Goal: Task Accomplishment & Management: Complete application form

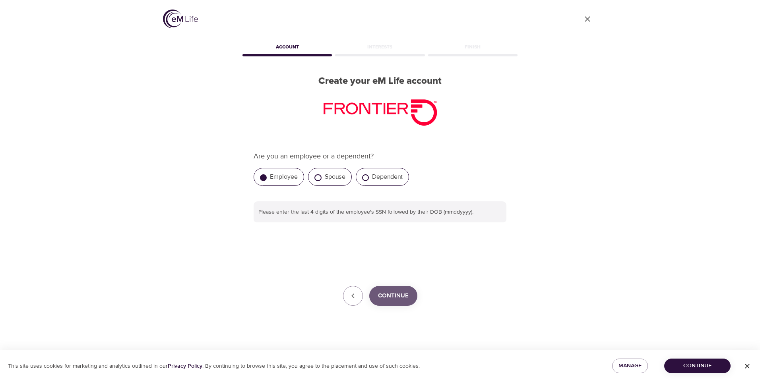
click at [408, 296] on span "Continue" at bounding box center [393, 296] width 31 height 10
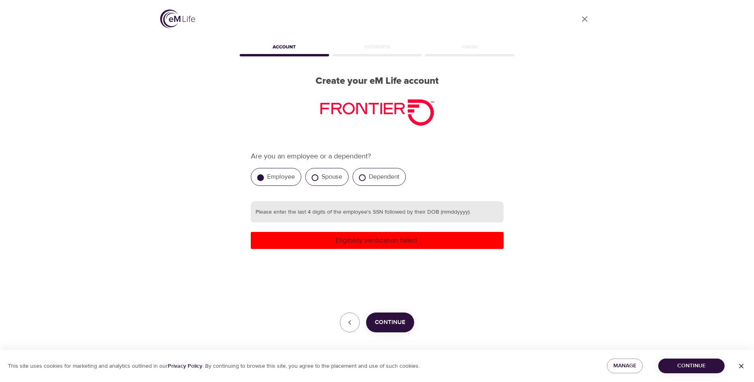
click at [356, 215] on input "text" at bounding box center [377, 211] width 253 height 21
type input "008808111970"
click at [402, 326] on span "Continue" at bounding box center [390, 322] width 31 height 10
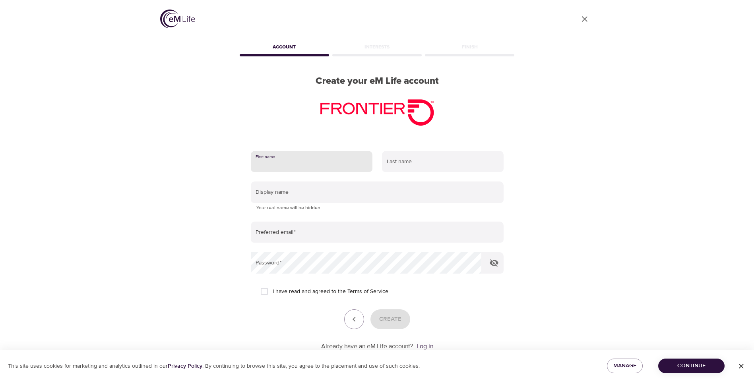
click at [306, 167] on input "text" at bounding box center [312, 161] width 122 height 21
type input "[PERSON_NAME]"
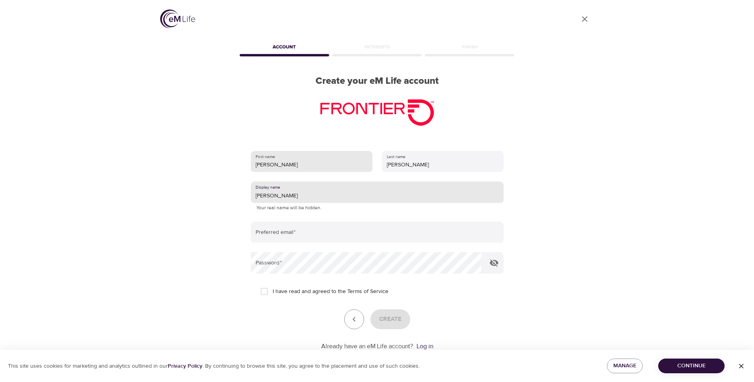
type input "[PERSON_NAME]"
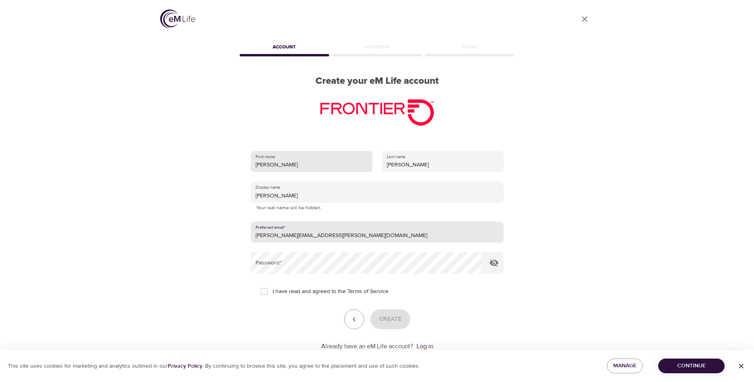
type input "[PERSON_NAME][EMAIL_ADDRESS][PERSON_NAME][DOMAIN_NAME]"
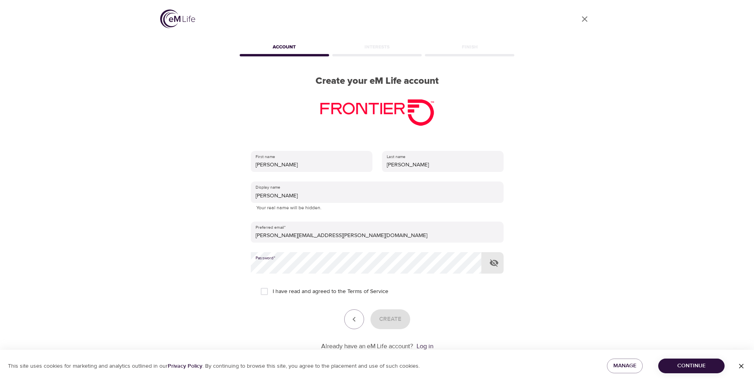
click at [266, 292] on input "I have read and agreed to the Terms of Service" at bounding box center [264, 291] width 17 height 17
checkbox input "true"
click at [393, 318] on span "Create" at bounding box center [390, 319] width 22 height 10
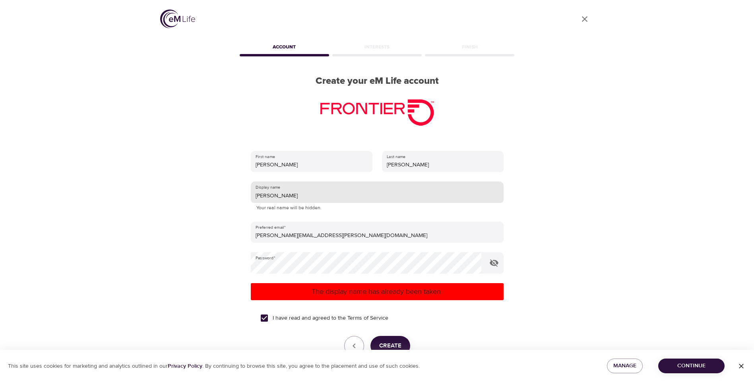
click at [274, 197] on input "[PERSON_NAME]" at bounding box center [377, 192] width 253 height 21
click at [388, 346] on span "Create" at bounding box center [390, 346] width 22 height 10
click at [341, 199] on input "[PERSON_NAME]" at bounding box center [377, 192] width 253 height 21
type input "R"
type input "Crabcrab"
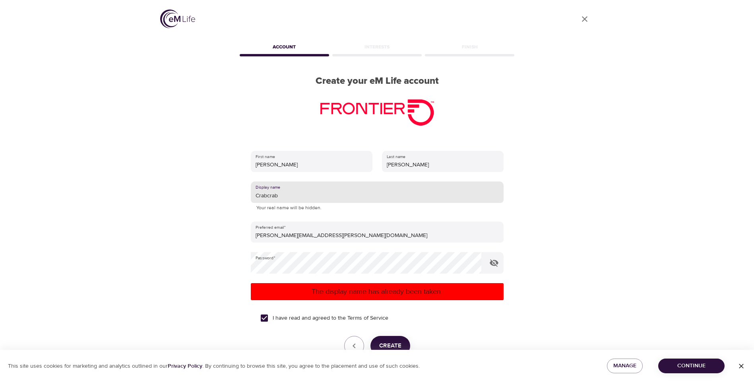
click at [391, 341] on span "Create" at bounding box center [390, 346] width 22 height 10
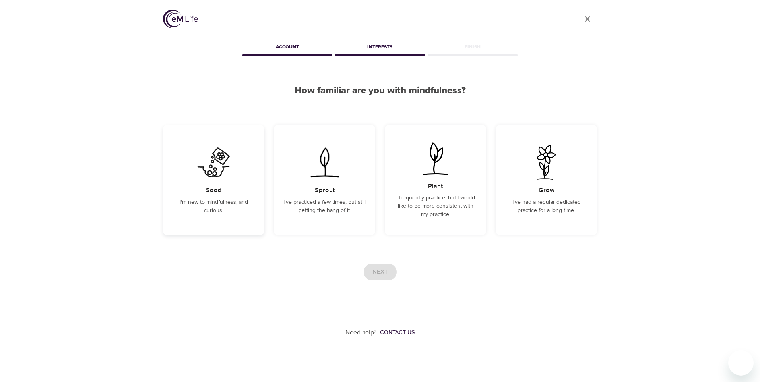
click at [212, 206] on p "I'm new to mindfulness, and curious." at bounding box center [213, 206] width 82 height 17
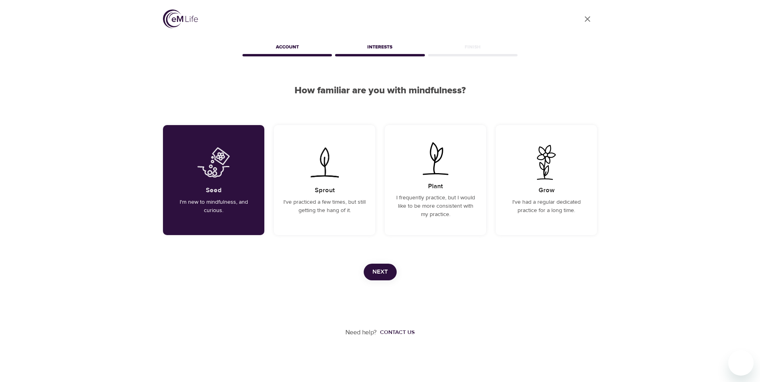
click at [371, 271] on button "Next" at bounding box center [379, 272] width 33 height 17
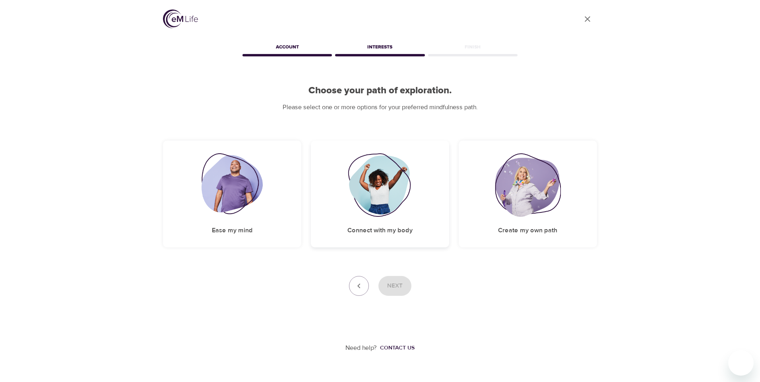
click at [375, 209] on img at bounding box center [380, 185] width 64 height 64
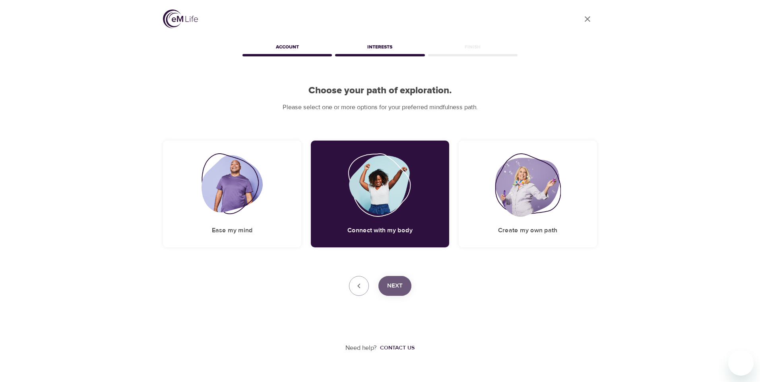
click at [396, 282] on span "Next" at bounding box center [394, 286] width 15 height 10
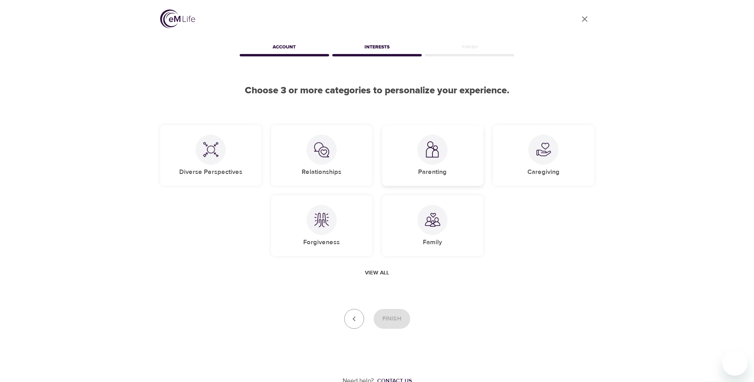
click at [436, 162] on div at bounding box center [432, 150] width 30 height 30
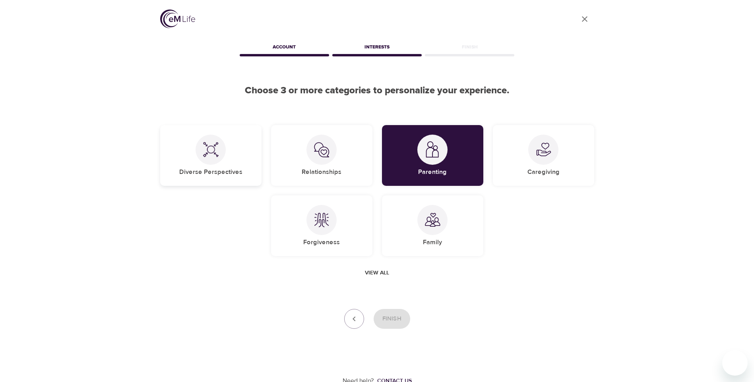
click at [213, 162] on div at bounding box center [210, 150] width 30 height 30
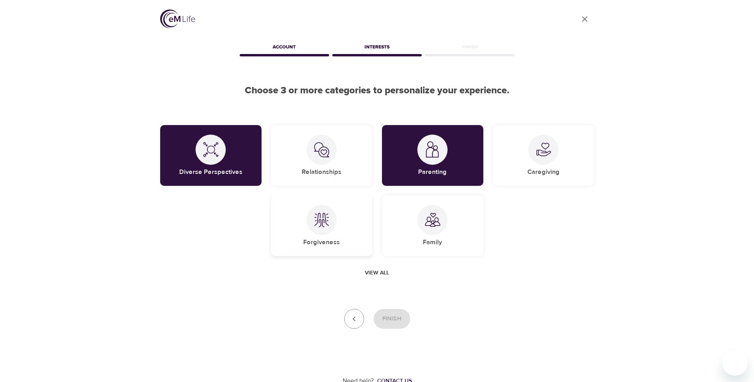
click at [328, 241] on h5 "Forgiveness" at bounding box center [321, 242] width 37 height 8
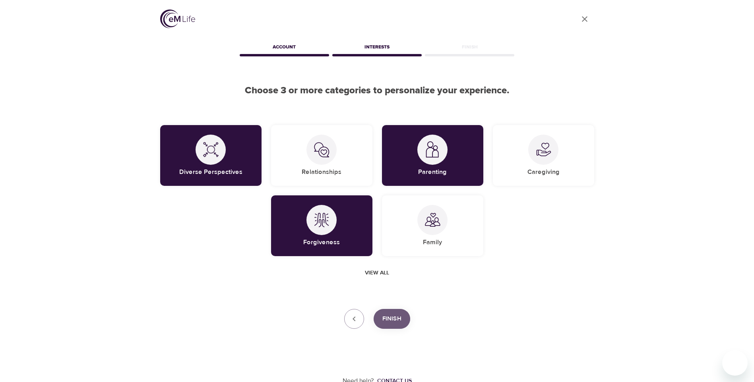
click at [393, 317] on span "Finish" at bounding box center [391, 319] width 19 height 10
